Goal: Information Seeking & Learning: Find specific page/section

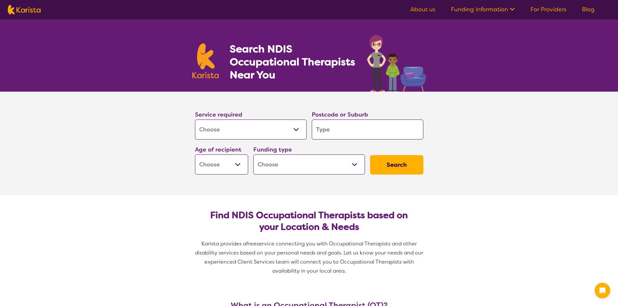
select select "[MEDICAL_DATA]"
drag, startPoint x: 384, startPoint y: 124, endPoint x: 387, endPoint y: 119, distance: 6.3
click at [385, 121] on input "search" at bounding box center [368, 130] width 112 height 20
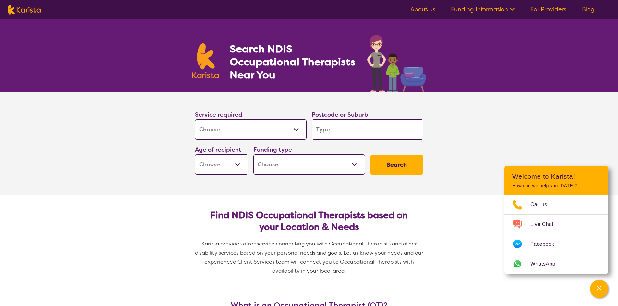
type input "4"
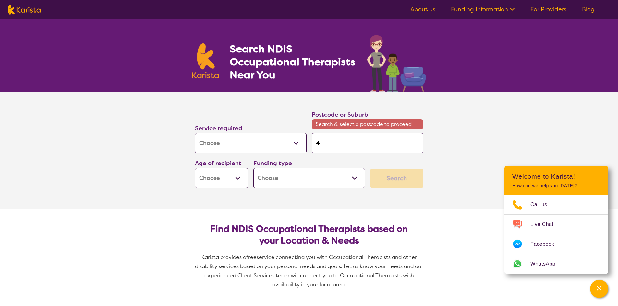
type input "46"
type input "467"
type input "4671"
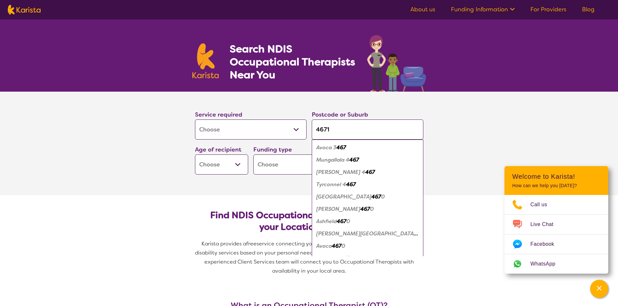
type input "4671"
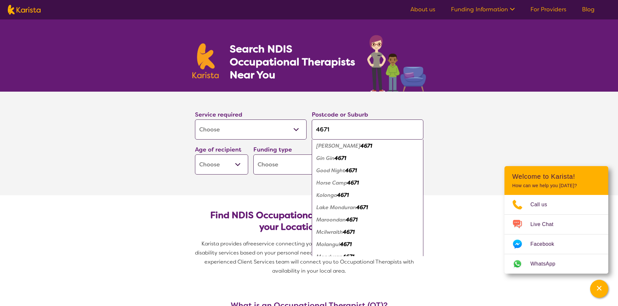
scroll to position [130, 0]
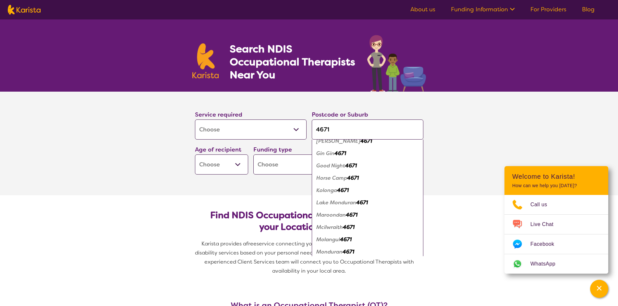
type input "4671"
click at [327, 152] on em "Gin Gin" at bounding box center [325, 153] width 18 height 7
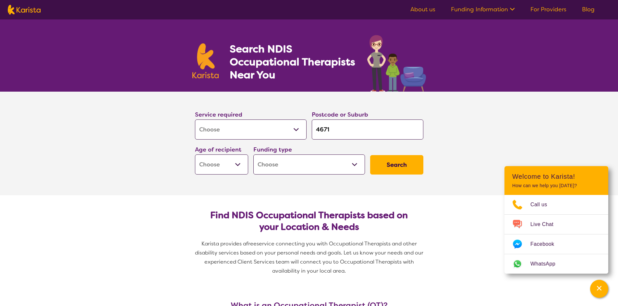
scroll to position [0, 0]
click at [233, 166] on select "Early Childhood - 0 to 9 Child - 10 to 11 Adolescent - 12 to 17 Adult - 18 to 6…" at bounding box center [221, 165] width 53 height 20
select select "EC"
click at [195, 155] on select "Early Childhood - 0 to 9 Child - 10 to 11 Adolescent - 12 to 17 Adult - 18 to 6…" at bounding box center [221, 165] width 53 height 20
select select "EC"
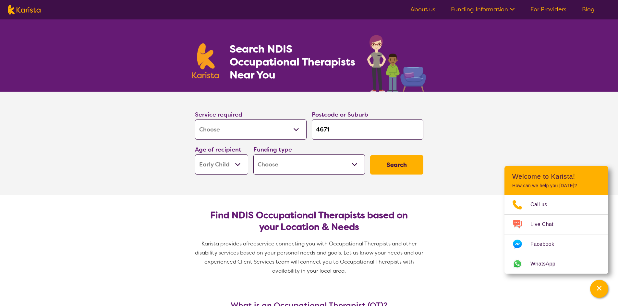
click at [391, 169] on button "Search" at bounding box center [396, 164] width 53 height 19
click at [264, 170] on select "Home Care Package (HCP) National Disability Insurance Scheme (NDIS) I don't know" at bounding box center [309, 165] width 112 height 20
select select "NDIS"
click at [253, 155] on select "Home Care Package (HCP) National Disability Insurance Scheme (NDIS) I don't know" at bounding box center [309, 165] width 112 height 20
select select "NDIS"
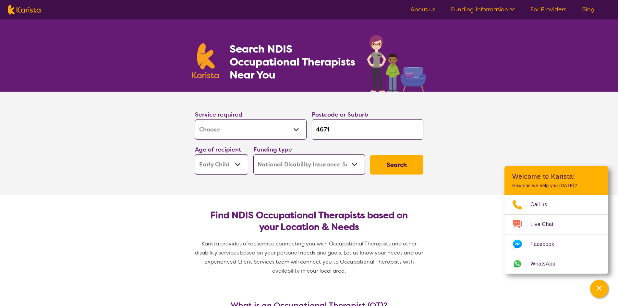
click at [399, 160] on button "Search" at bounding box center [396, 164] width 53 height 19
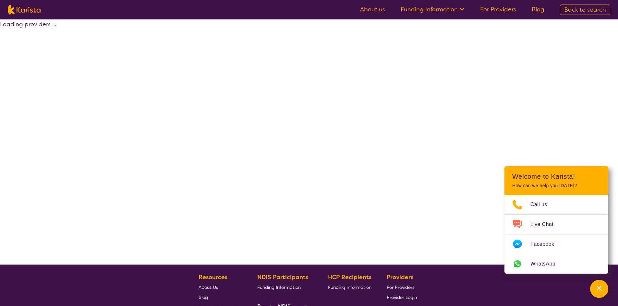
select select "by_score"
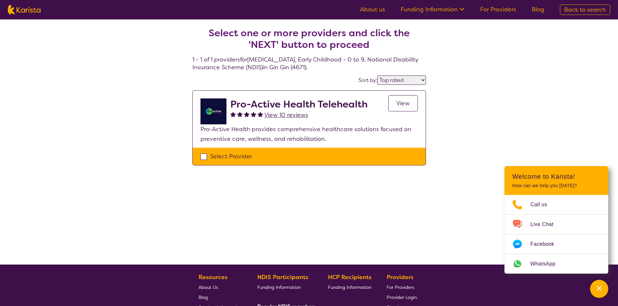
click at [227, 158] on div "Select Provider" at bounding box center [308, 157] width 217 height 10
checkbox input "true"
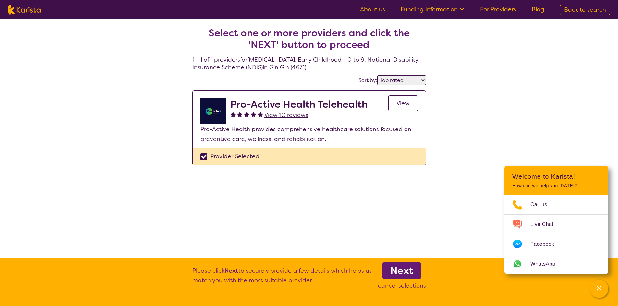
click at [392, 106] on link "View" at bounding box center [403, 103] width 30 height 16
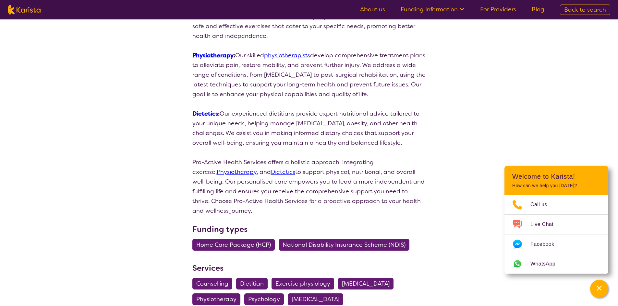
scroll to position [195, 0]
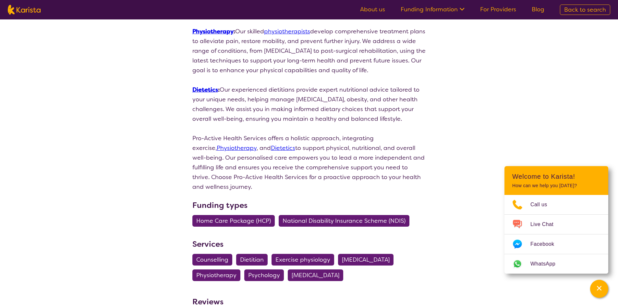
select select "by_score"
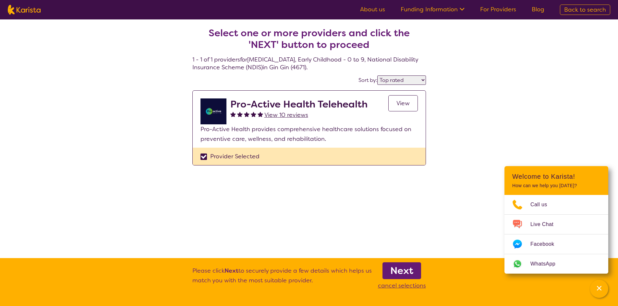
select select "[MEDICAL_DATA]"
select select "EC"
select select "NDIS"
select select "[MEDICAL_DATA]"
select select "EC"
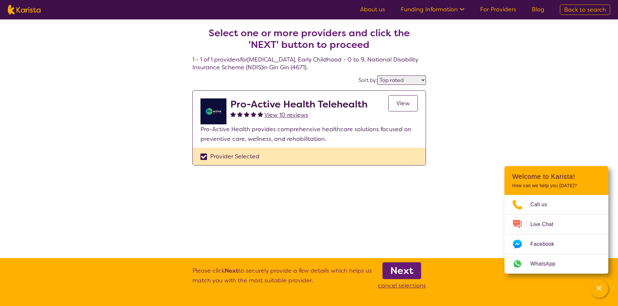
select select "NDIS"
